Goal: Task Accomplishment & Management: Manage account settings

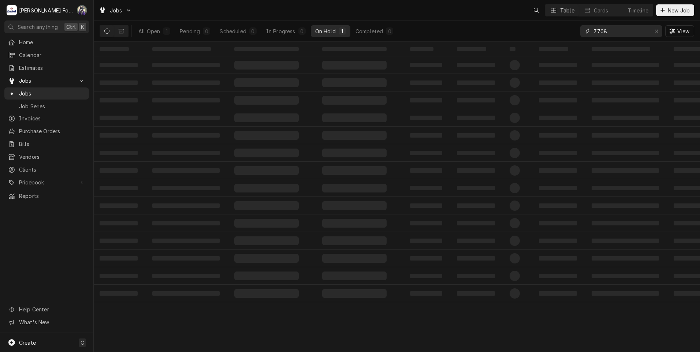
drag, startPoint x: 613, startPoint y: 34, endPoint x: 540, endPoint y: 31, distance: 73.3
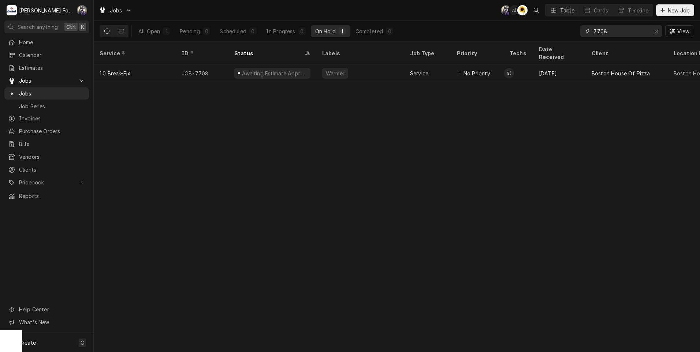
type input "I"
drag, startPoint x: 610, startPoint y: 31, endPoint x: 563, endPoint y: 40, distance: 47.6
click at [563, 40] on div "All Open 1 Pending 0 Scheduled 0 In Progress 0 On Hold 1 Completed 0 7708 View" at bounding box center [397, 31] width 594 height 20
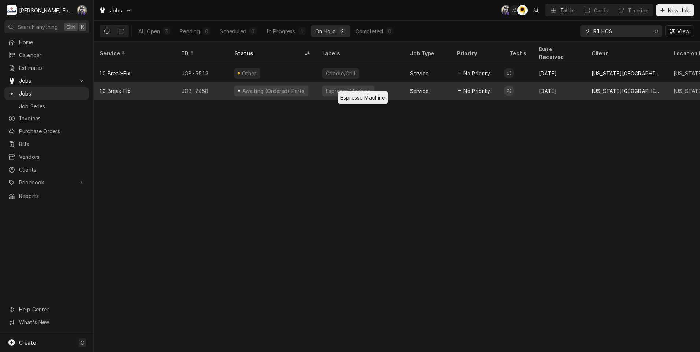
type input "RI HOS"
click at [335, 87] on div "Espresso Machine" at bounding box center [348, 91] width 46 height 8
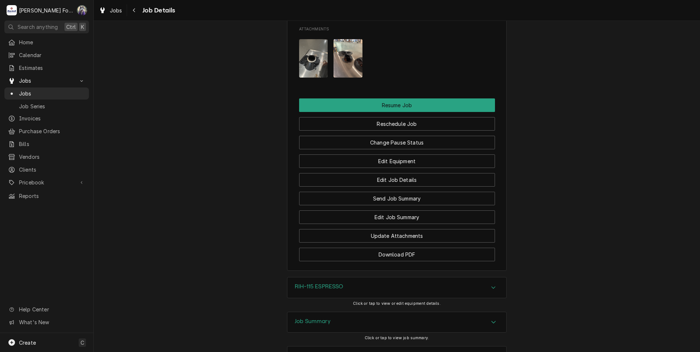
scroll to position [963, 0]
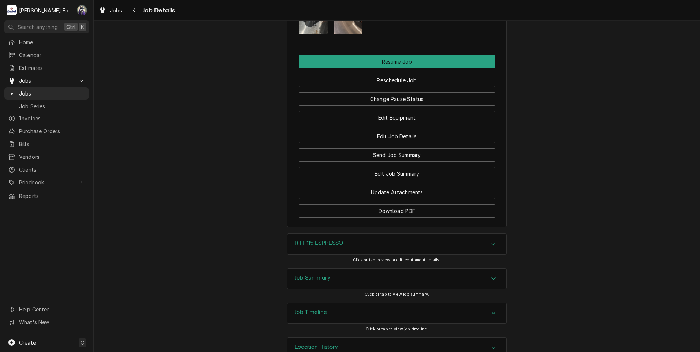
click at [354, 269] on div "Job Summary" at bounding box center [396, 279] width 219 height 20
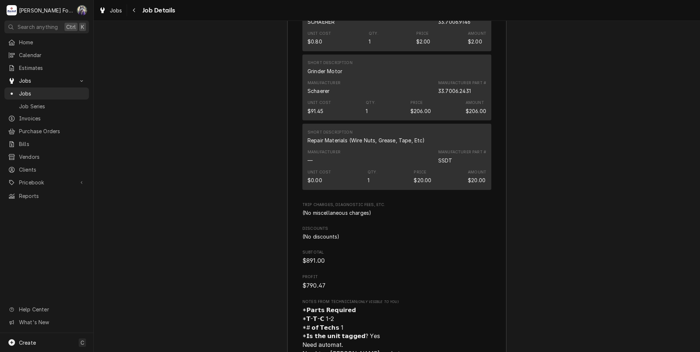
scroll to position [1817, 0]
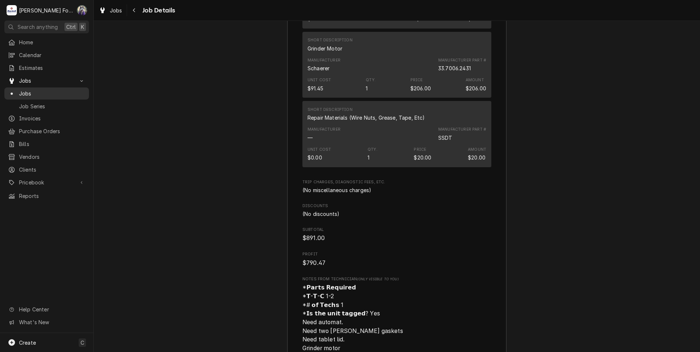
click at [25, 90] on span "Jobs" at bounding box center [52, 94] width 66 height 8
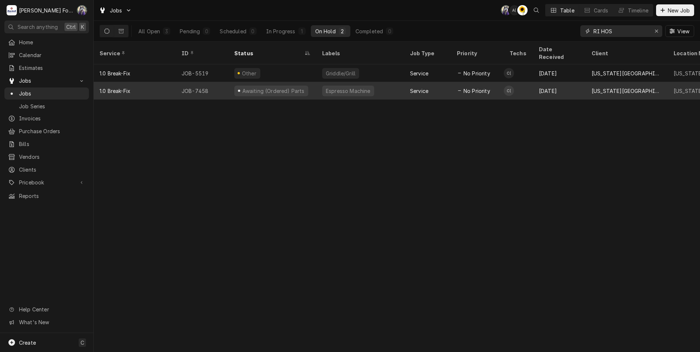
drag, startPoint x: 622, startPoint y: 33, endPoint x: 393, endPoint y: 75, distance: 232.0
click at [400, 75] on div "Jobs C( A( C( Table Cards Timeline New Job All Open 3 Pending 0 Scheduled 0 In …" at bounding box center [397, 176] width 606 height 352
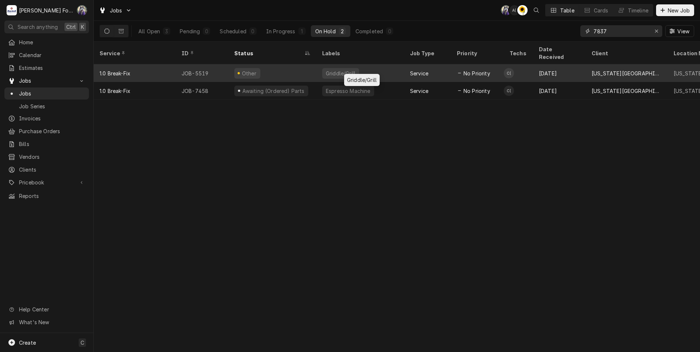
type input "7837"
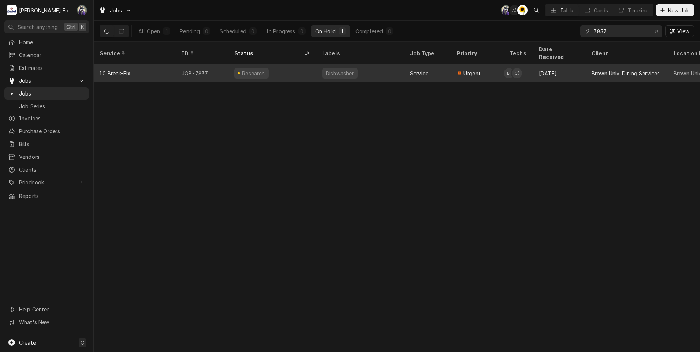
click at [343, 70] on div "Dishwasher" at bounding box center [340, 74] width 30 height 8
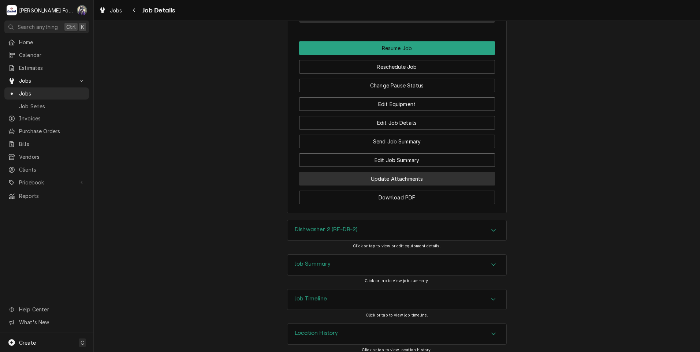
scroll to position [1018, 0]
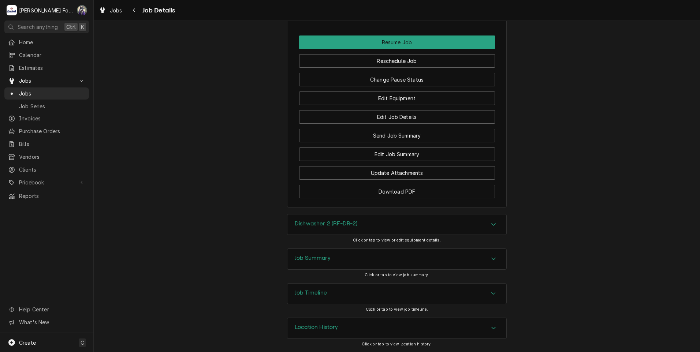
click at [354, 224] on h3 "Dishwasher 2 (RF-DR-2)" at bounding box center [326, 223] width 63 height 7
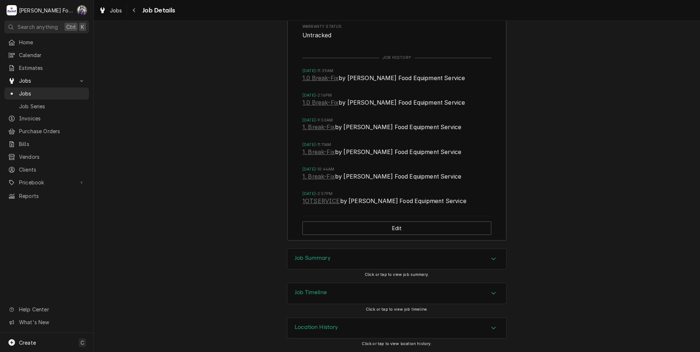
scroll to position [1361, 0]
click at [347, 257] on div "Job Summary" at bounding box center [396, 259] width 219 height 20
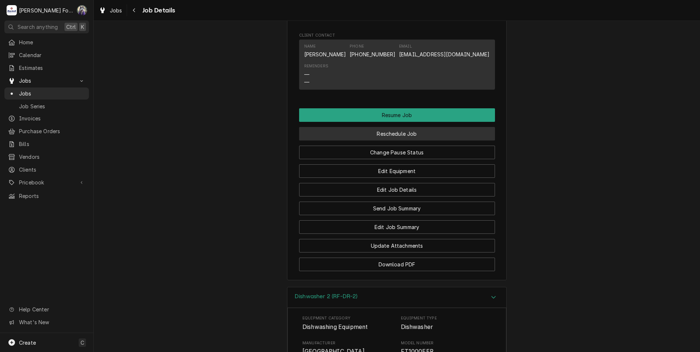
scroll to position [915, 0]
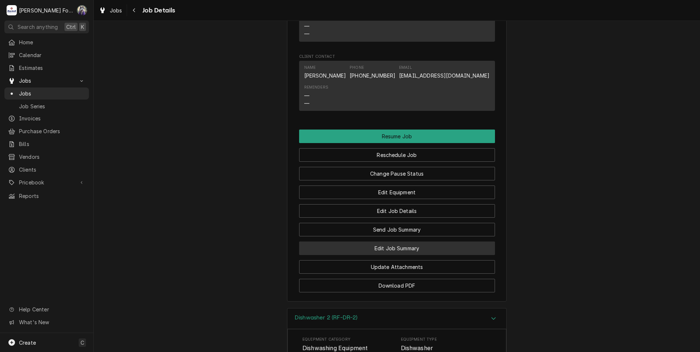
click at [411, 255] on button "Edit Job Summary" at bounding box center [397, 249] width 196 height 14
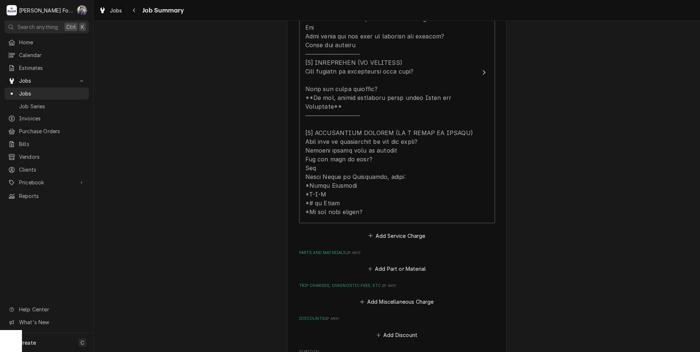
scroll to position [305, 0]
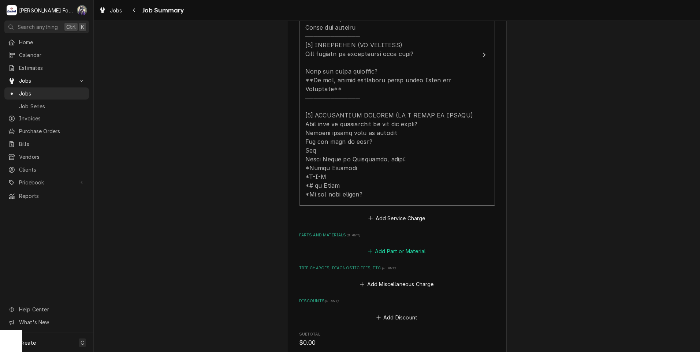
click at [382, 246] on button "Add Part or Material" at bounding box center [396, 251] width 60 height 10
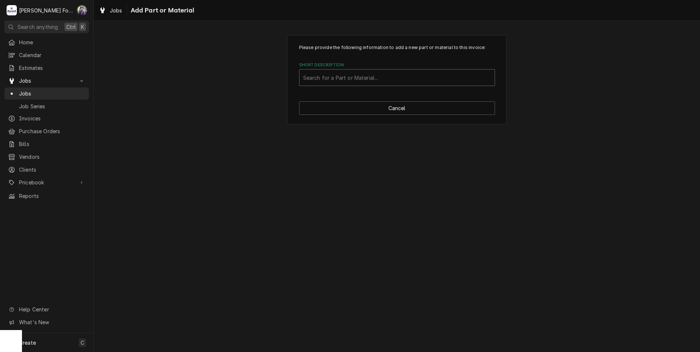
click at [389, 79] on div "Short Description" at bounding box center [397, 77] width 188 height 13
type input "[PHONE_NUMBER]"
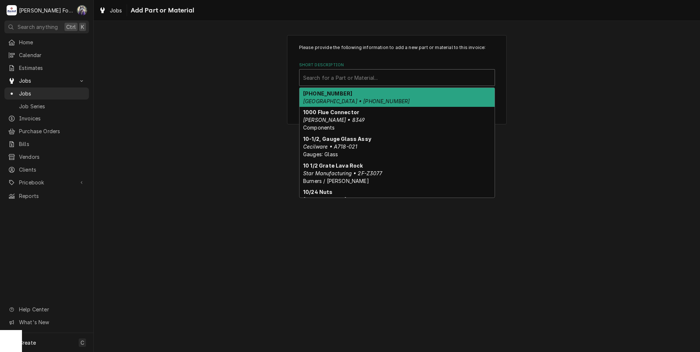
click at [389, 79] on div "Short Description" at bounding box center [397, 77] width 188 height 13
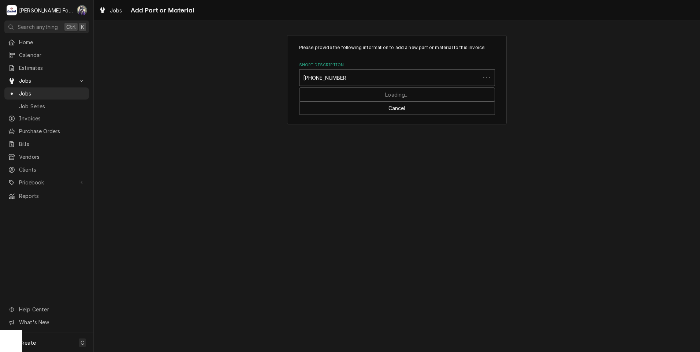
type input "[PHONE_NUMBER]"
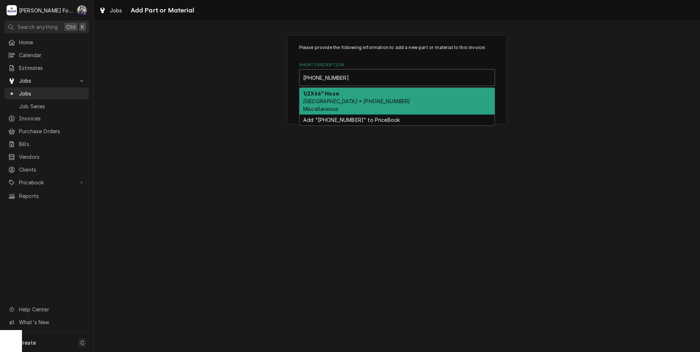
click at [362, 96] on div "1/2X66" Hose Hobart • [PHONE_NUMBER] Miscellaneous" at bounding box center [396, 101] width 195 height 27
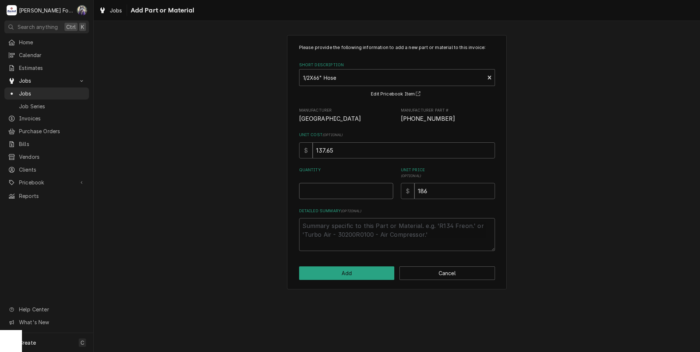
type textarea "x"
type input "0.5"
click at [387, 190] on input "0.5" at bounding box center [346, 191] width 94 height 16
type textarea "x"
type input "1"
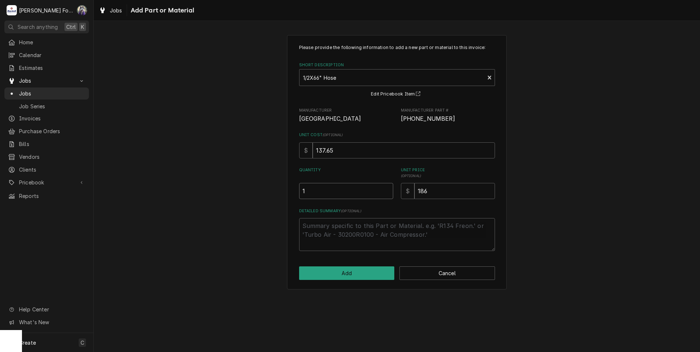
click at [387, 190] on input "1" at bounding box center [346, 191] width 94 height 16
click at [410, 203] on div "Please provide the following information to add a new part or material to this …" at bounding box center [397, 147] width 196 height 207
drag, startPoint x: 439, startPoint y: 195, endPoint x: 344, endPoint y: 198, distance: 94.5
click at [371, 200] on div "Please provide the following information to add a new part or material to this …" at bounding box center [397, 147] width 196 height 207
type textarea "x"
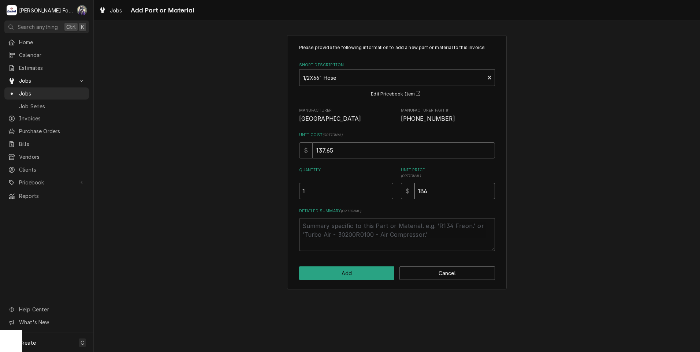
type input "1"
type textarea "x"
type input "17"
type textarea "x"
type input "175"
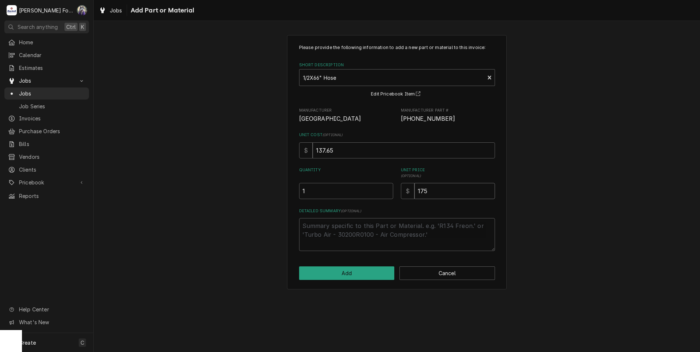
type textarea "x"
type input "17"
type textarea "x"
type input "1"
type textarea "x"
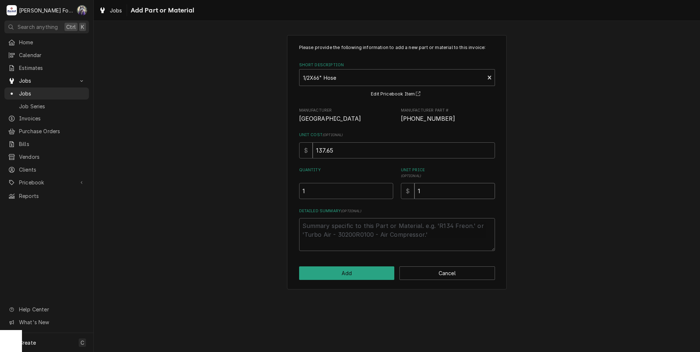
type input "17"
type textarea "x"
type input "174"
click at [387, 240] on textarea "Detailed Summary ( optional )" at bounding box center [397, 234] width 196 height 33
click at [349, 273] on button "Add" at bounding box center [347, 273] width 96 height 14
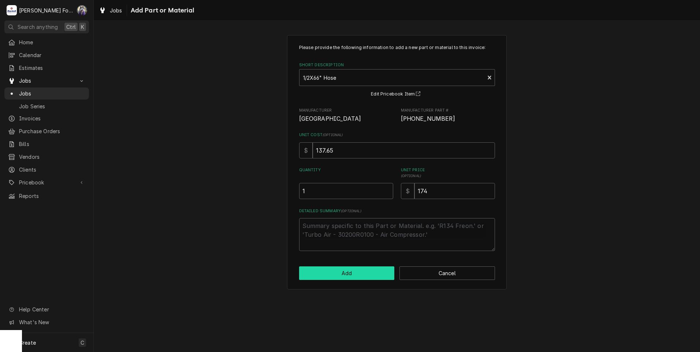
type textarea "x"
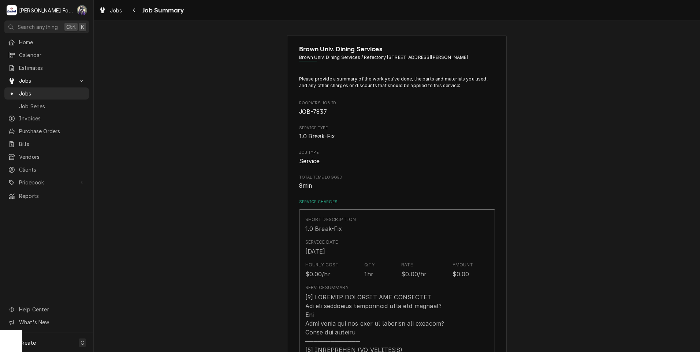
scroll to position [305, 0]
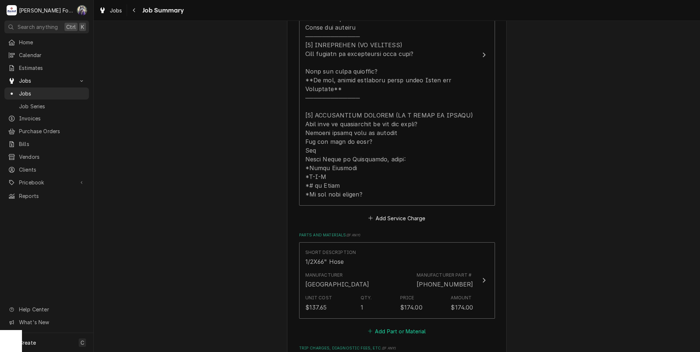
click at [403, 326] on button "Add Part or Material" at bounding box center [396, 331] width 60 height 10
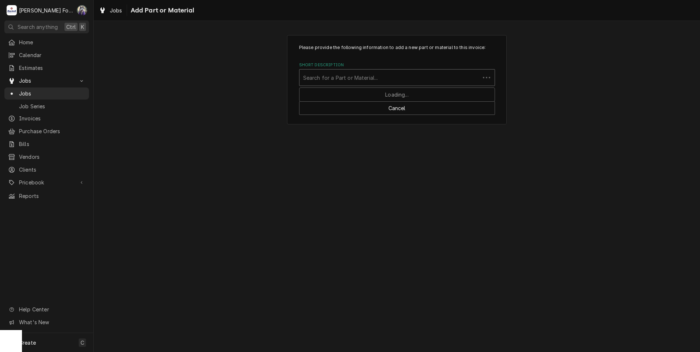
click at [394, 78] on div "Short Description" at bounding box center [389, 77] width 173 height 13
type input "SSDT"
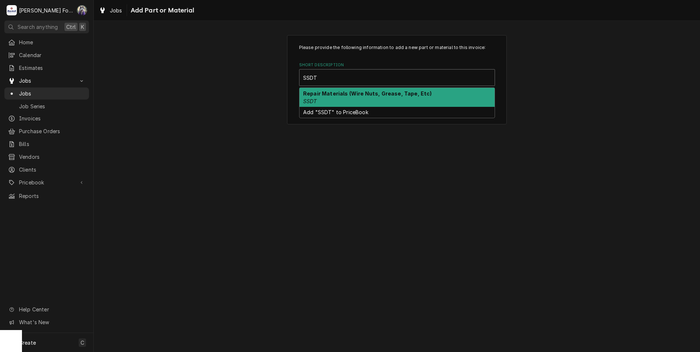
click at [333, 93] on strong "Repair Materials (Wire Nuts, Grease, Tape, Etc)" at bounding box center [367, 93] width 129 height 6
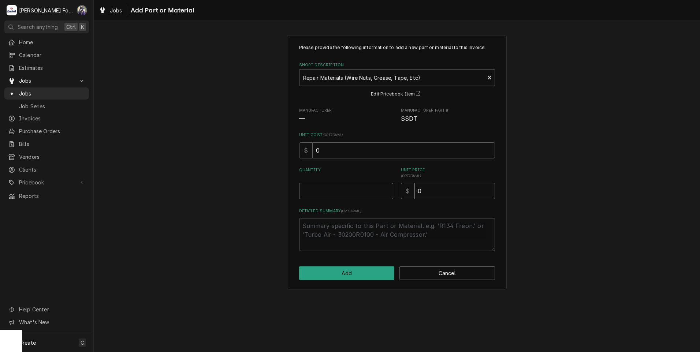
type textarea "x"
type input "0.5"
click at [385, 188] on input "0.5" at bounding box center [346, 191] width 94 height 16
type textarea "x"
type input "1"
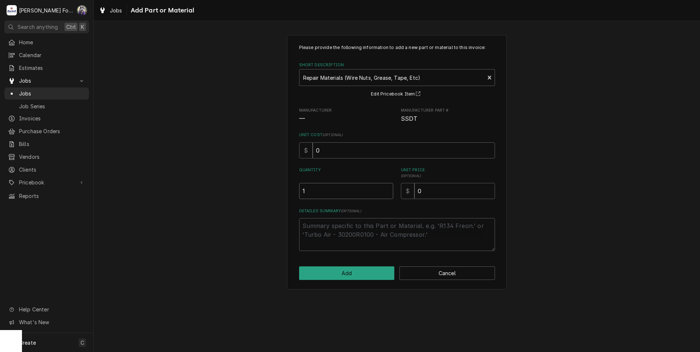
click at [385, 188] on input "1" at bounding box center [346, 191] width 94 height 16
drag, startPoint x: 438, startPoint y: 191, endPoint x: 369, endPoint y: 200, distance: 69.4
click at [373, 200] on div "Please provide the following information to add a new part or material to this …" at bounding box center [397, 147] width 196 height 207
type textarea "x"
type input "4"
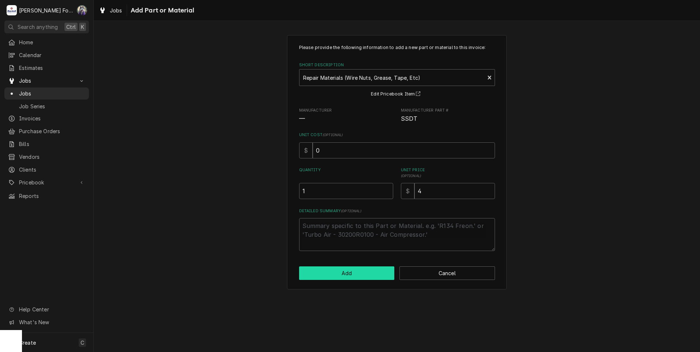
click at [351, 273] on button "Add" at bounding box center [347, 273] width 96 height 14
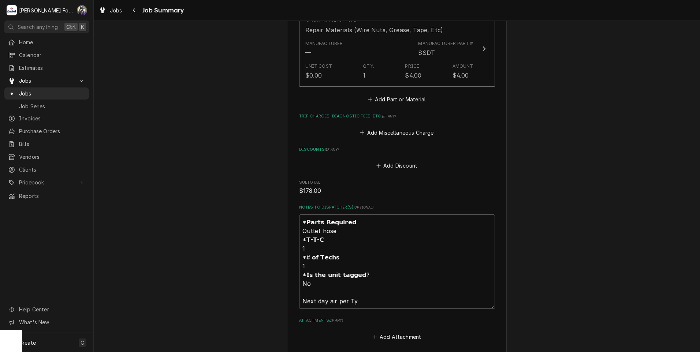
scroll to position [712, 0]
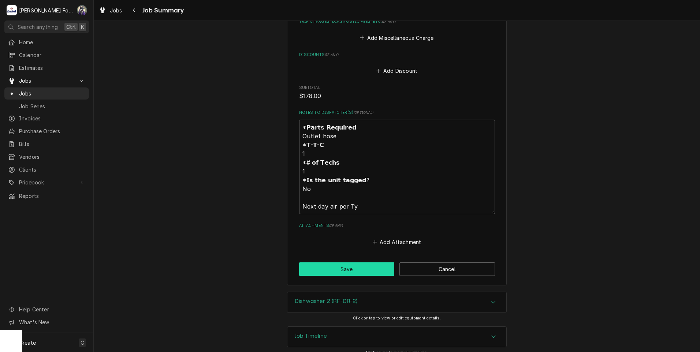
click at [338, 262] on button "Save" at bounding box center [347, 269] width 96 height 14
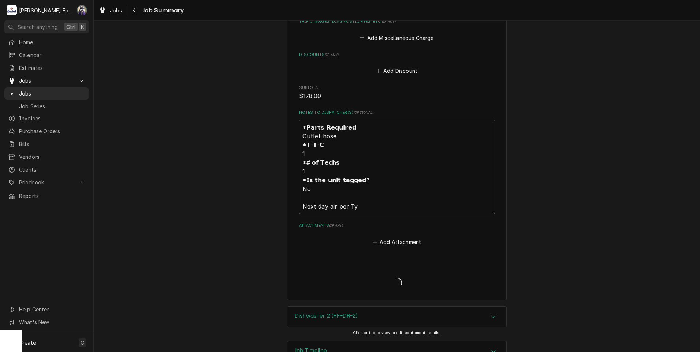
type textarea "x"
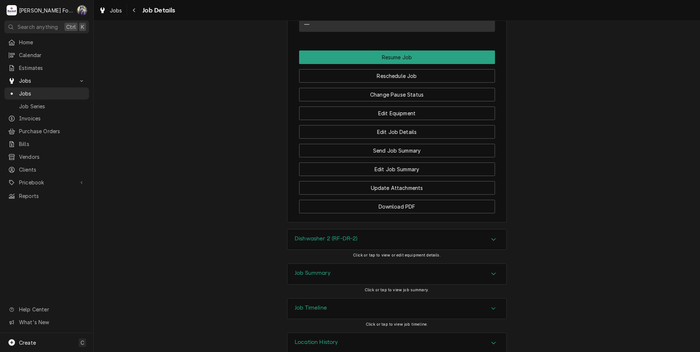
scroll to position [1018, 0]
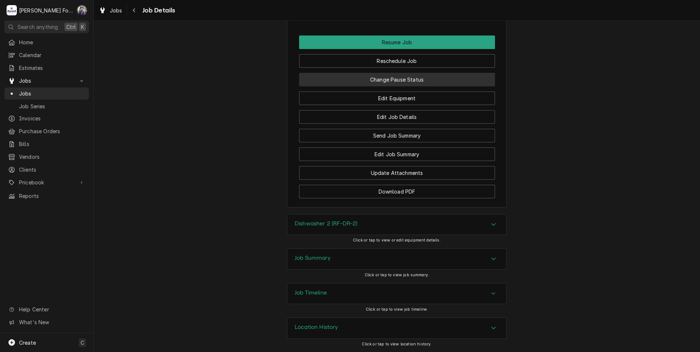
click at [397, 81] on button "Change Pause Status" at bounding box center [397, 80] width 196 height 14
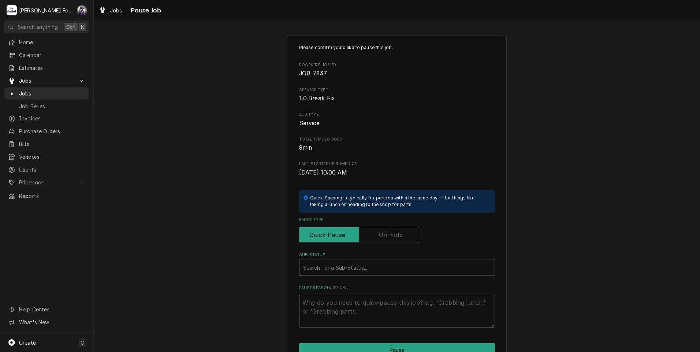
click at [388, 234] on label "Pause Type" at bounding box center [359, 235] width 120 height 16
click at [388, 234] on input "Pause Type" at bounding box center [358, 235] width 113 height 16
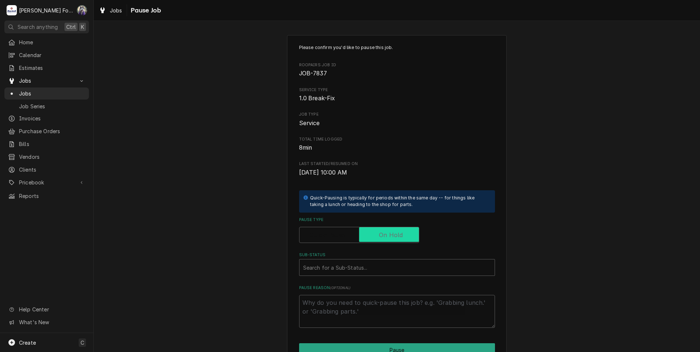
checkbox input "true"
click at [380, 272] on div "Sub-Status" at bounding box center [397, 267] width 188 height 13
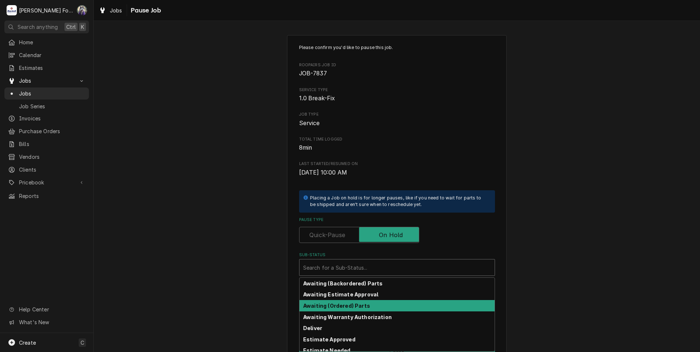
click at [363, 309] on strong "Awaiting (Ordered) Parts" at bounding box center [336, 306] width 67 height 6
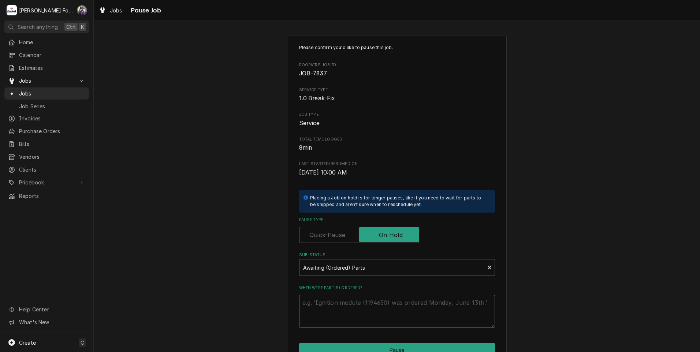
click at [351, 303] on textarea "When were part(s) ordered?" at bounding box center [397, 311] width 196 height 33
type textarea "x"
type textarea "1"
type textarea "x"
type textarea "10"
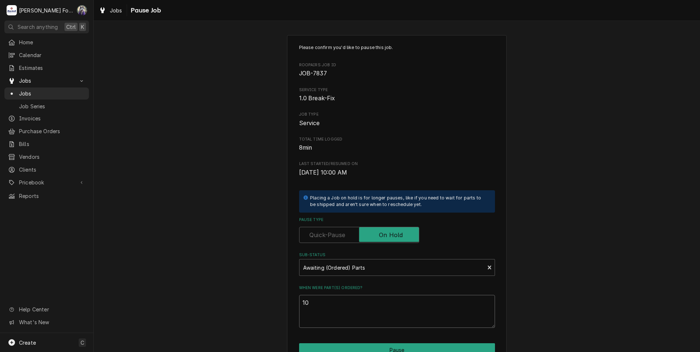
type textarea "x"
type textarea "10/"
type textarea "x"
type textarea "10/1"
type textarea "x"
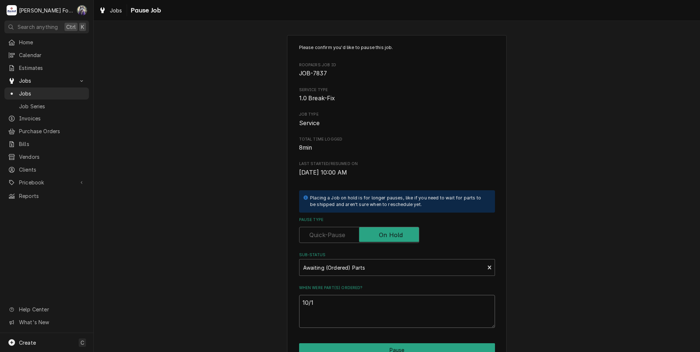
type textarea "10/15"
type textarea "x"
type textarea "10/15/"
type textarea "x"
type textarea "10/15/2"
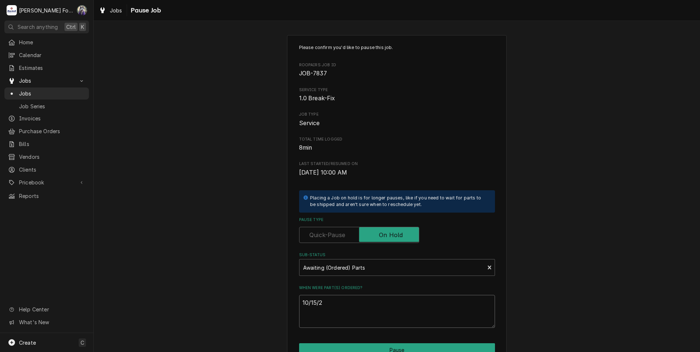
type textarea "x"
type textarea "10/15/20"
type textarea "x"
type textarea "10/15/202"
type textarea "x"
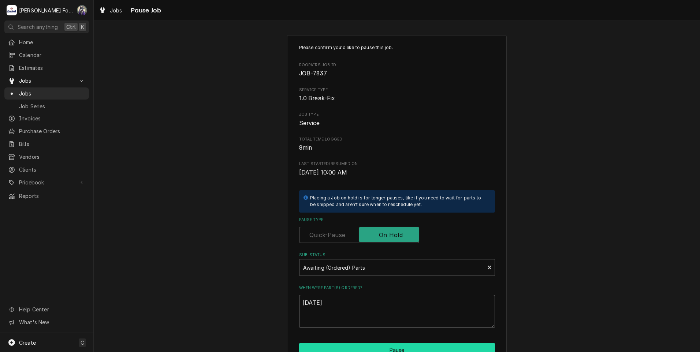
type textarea "[DATE]"
click at [371, 347] on button "Pause" at bounding box center [397, 350] width 196 height 14
type textarea "x"
